Goal: Task Accomplishment & Management: Use online tool/utility

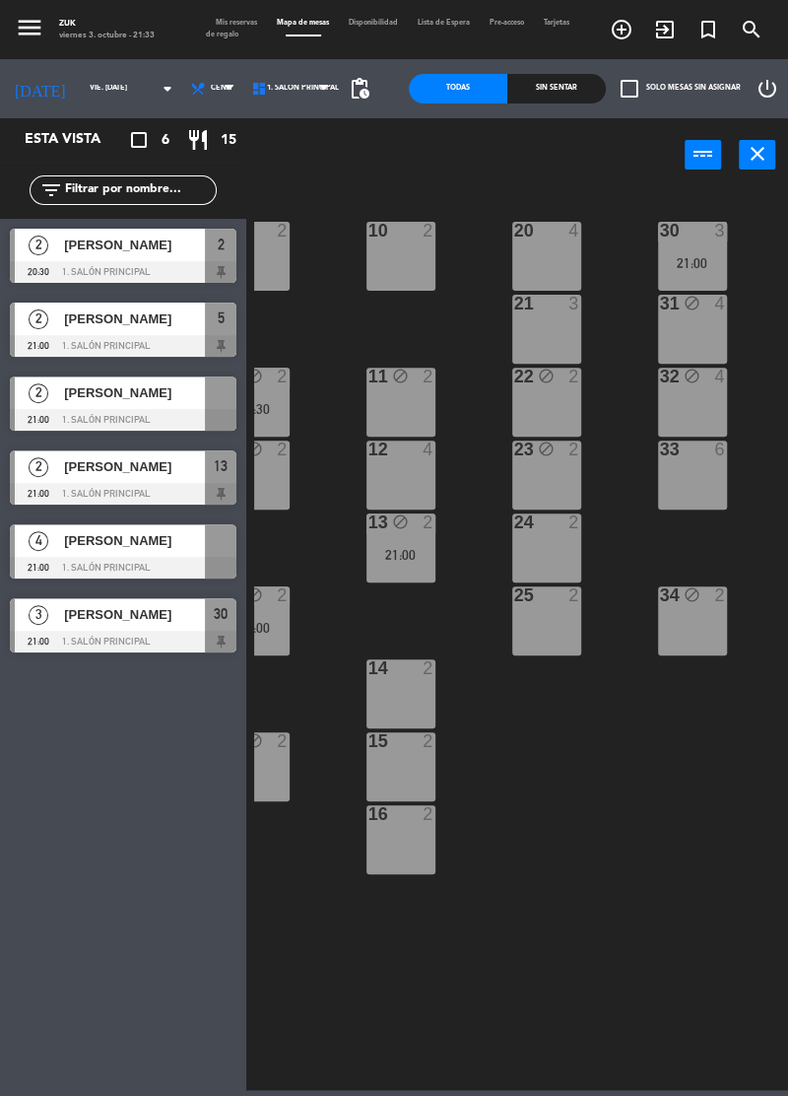
scroll to position [0, 37]
click at [398, 688] on div "14 2" at bounding box center [401, 693] width 69 height 69
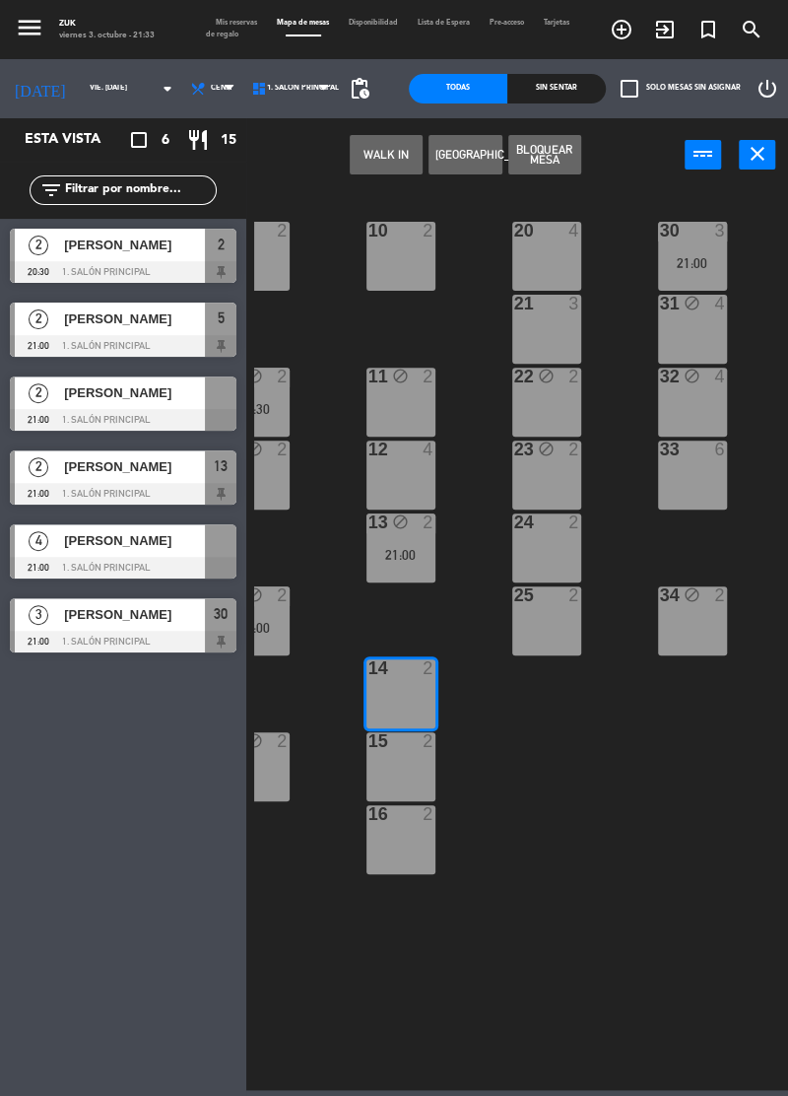
click at [558, 153] on button "Bloquear Mesa" at bounding box center [544, 154] width 73 height 39
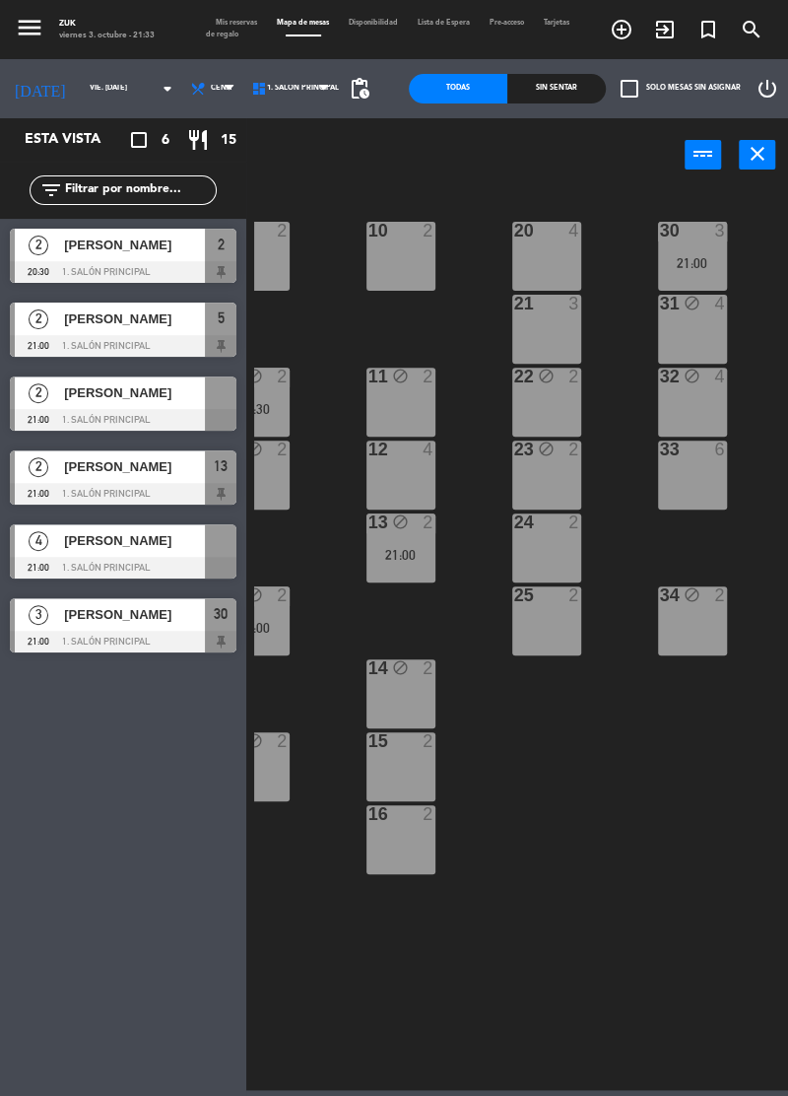
scroll to position [0, 0]
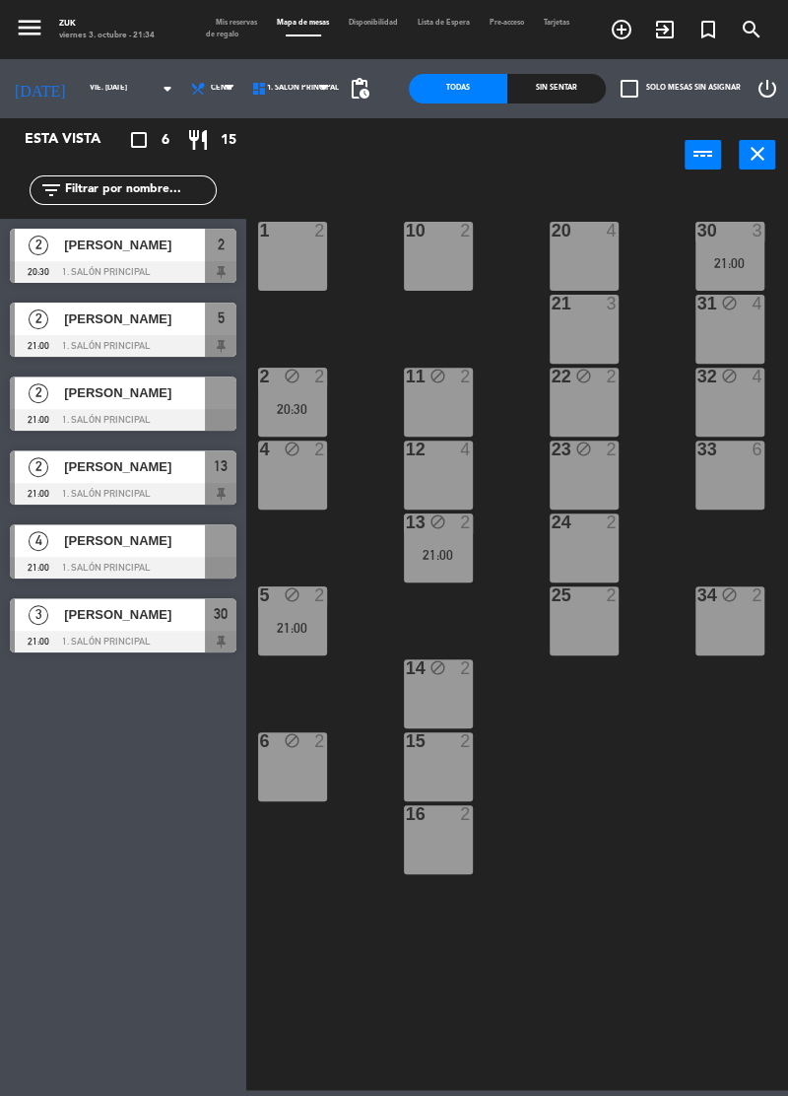
click at [100, 551] on span "[PERSON_NAME]" at bounding box center [134, 540] width 141 height 21
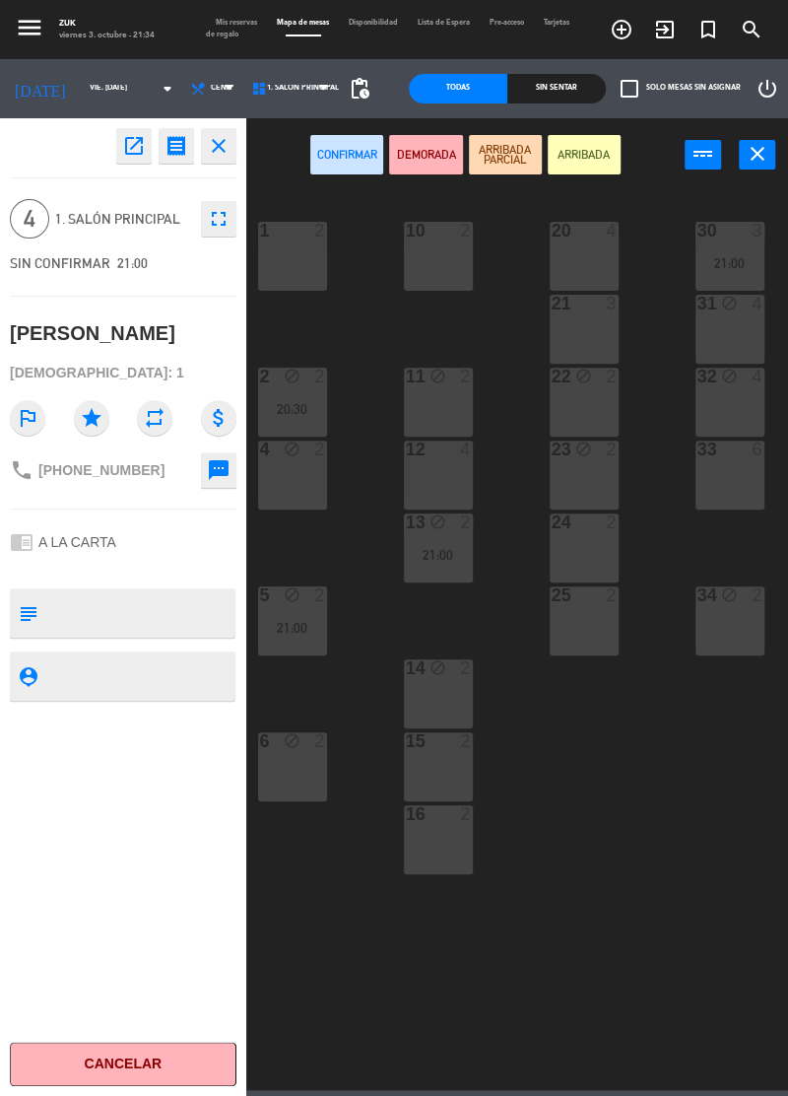
click at [229, 152] on icon "close" at bounding box center [219, 146] width 24 height 24
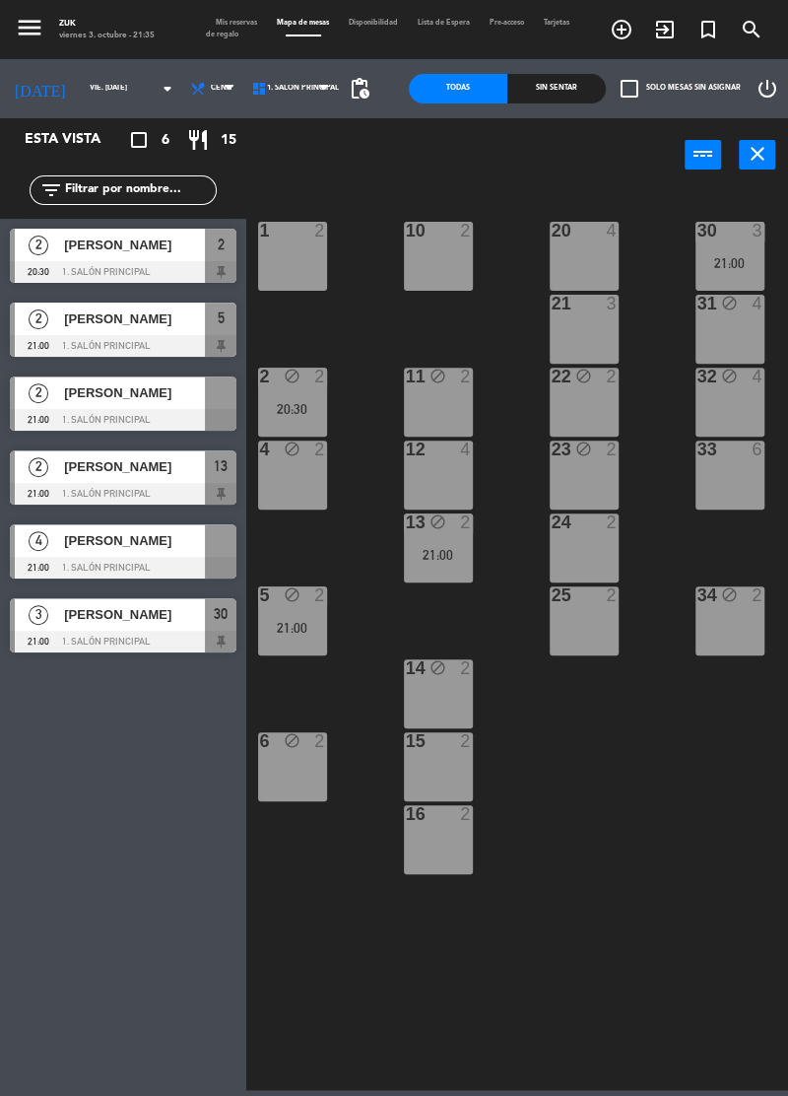
click at [587, 327] on div "21 3" at bounding box center [584, 329] width 69 height 69
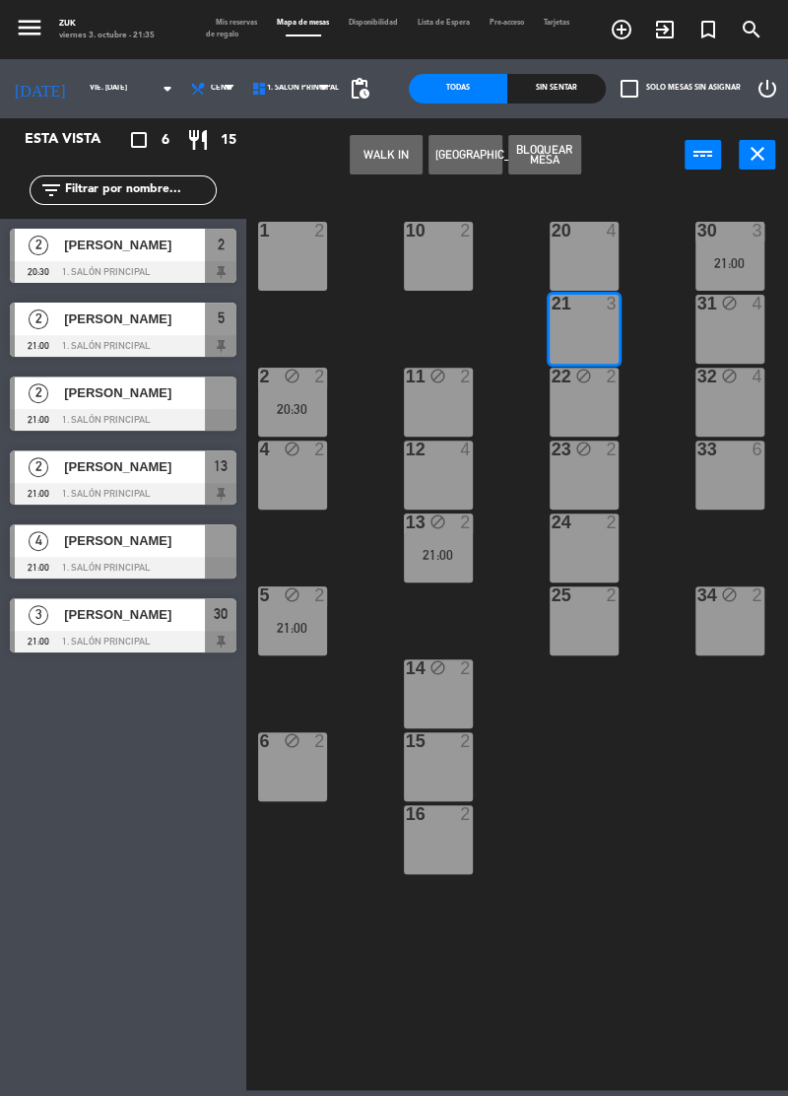
click at [702, 144] on icon "power_input" at bounding box center [704, 154] width 24 height 24
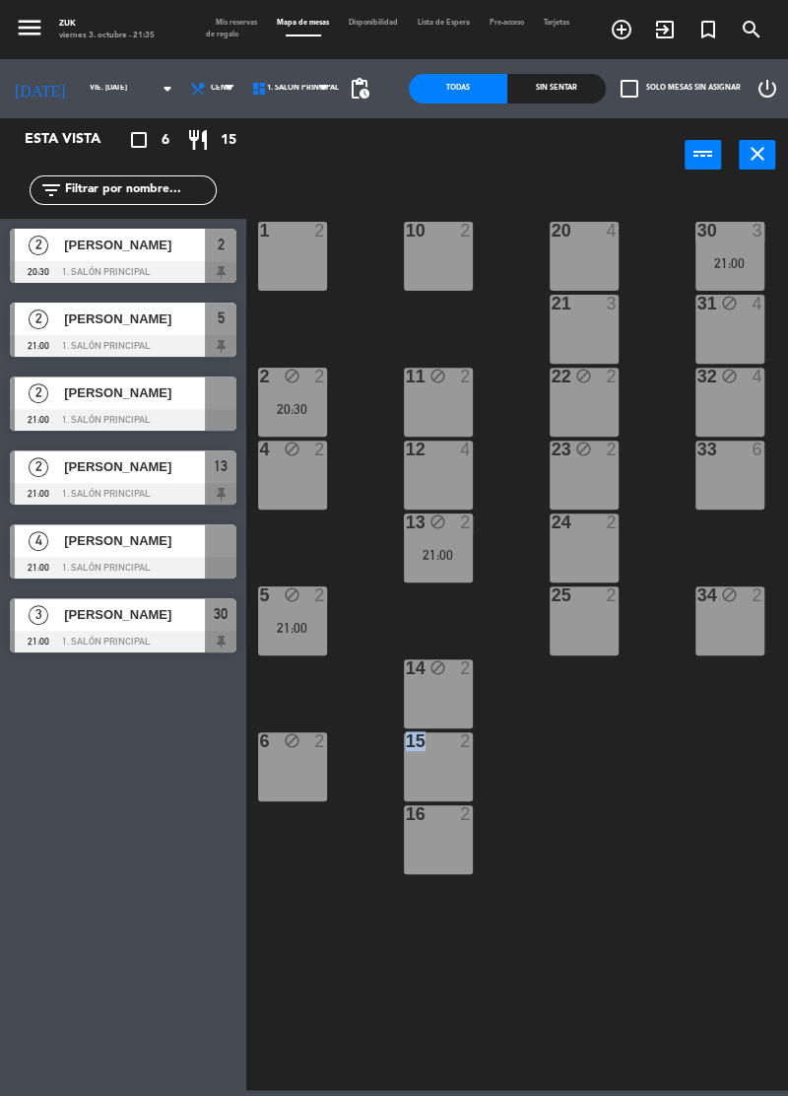
click at [664, 745] on div "1 2 10 2 20 4 30 3 21:00 21 3 31 block 4 40 block 4 50 block 4 2 block 2 20:30 …" at bounding box center [521, 637] width 534 height 903
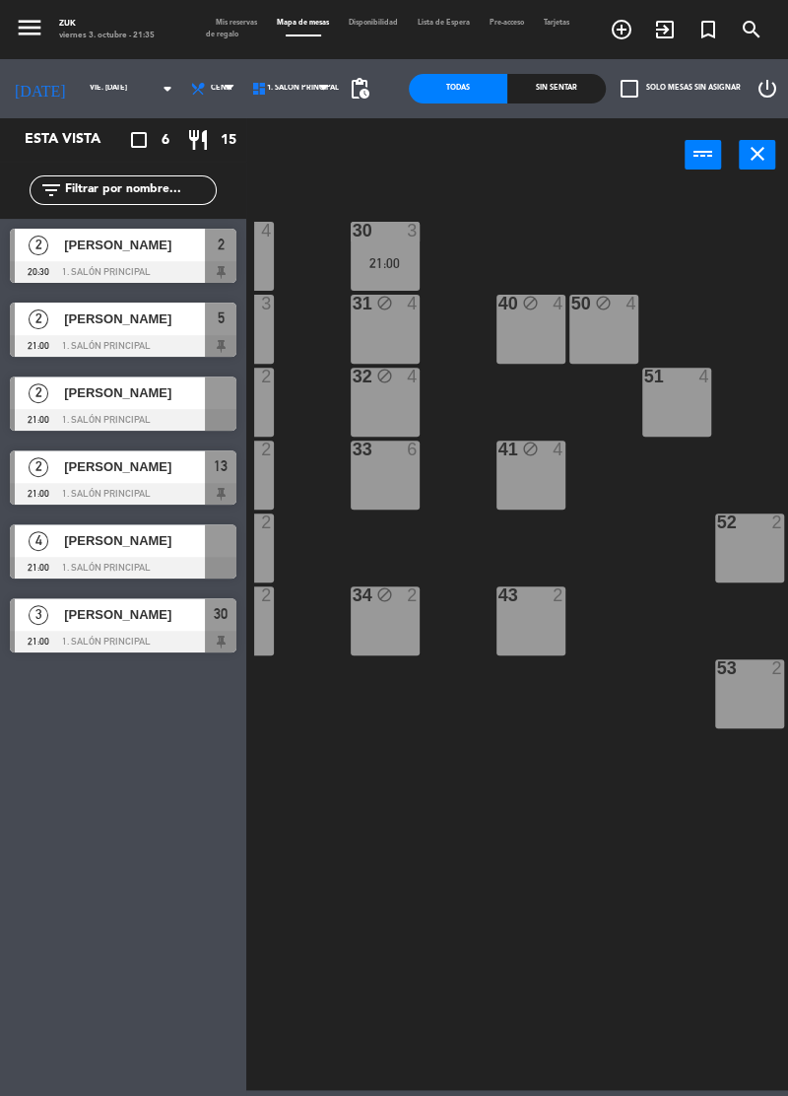
scroll to position [0, 355]
